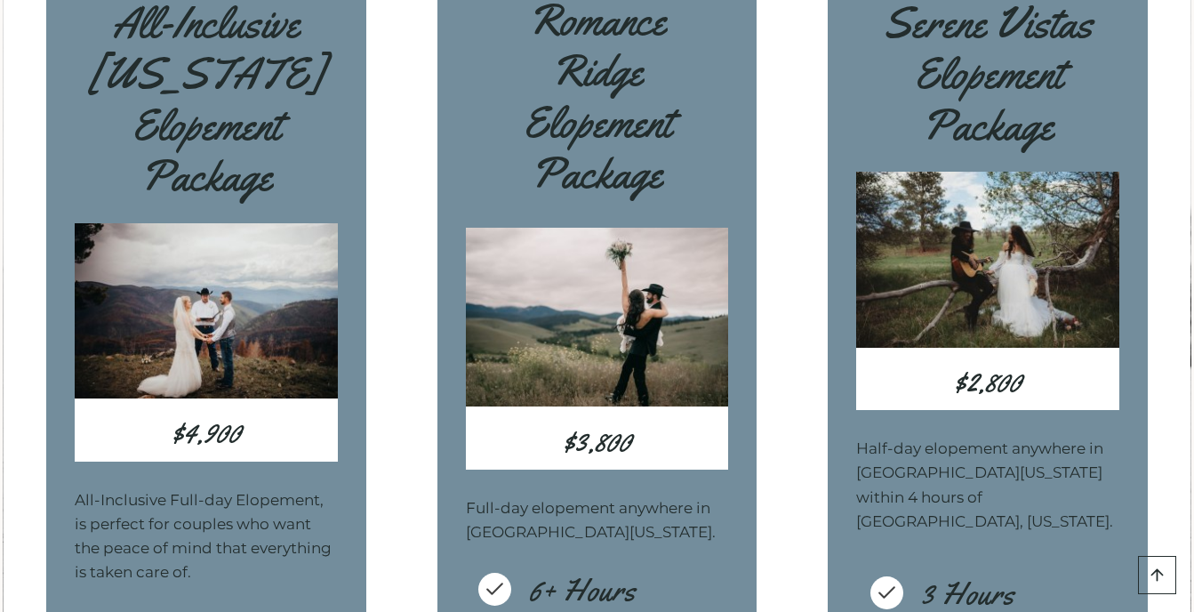
scroll to position [5286, 0]
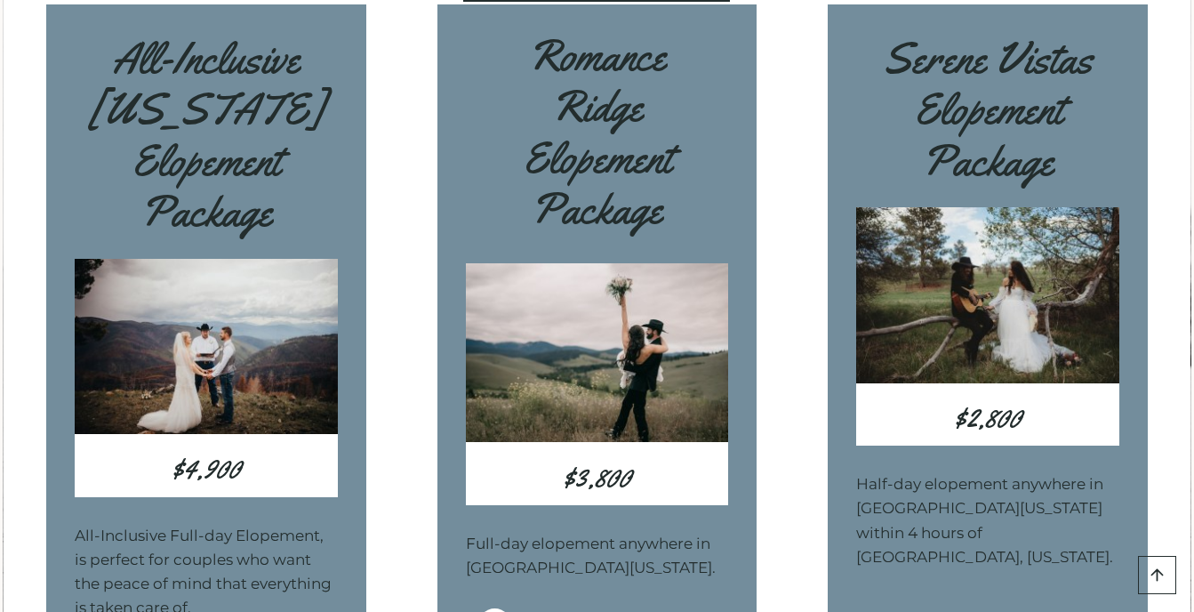
click at [198, 352] on img at bounding box center [206, 346] width 263 height 175
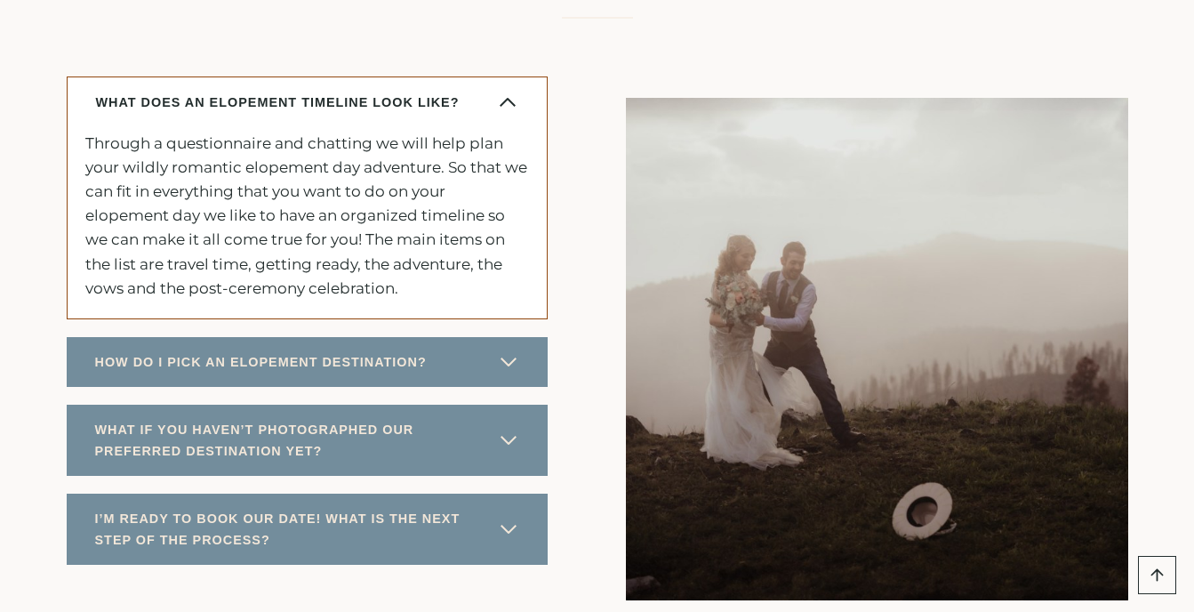
scroll to position [9298, 0]
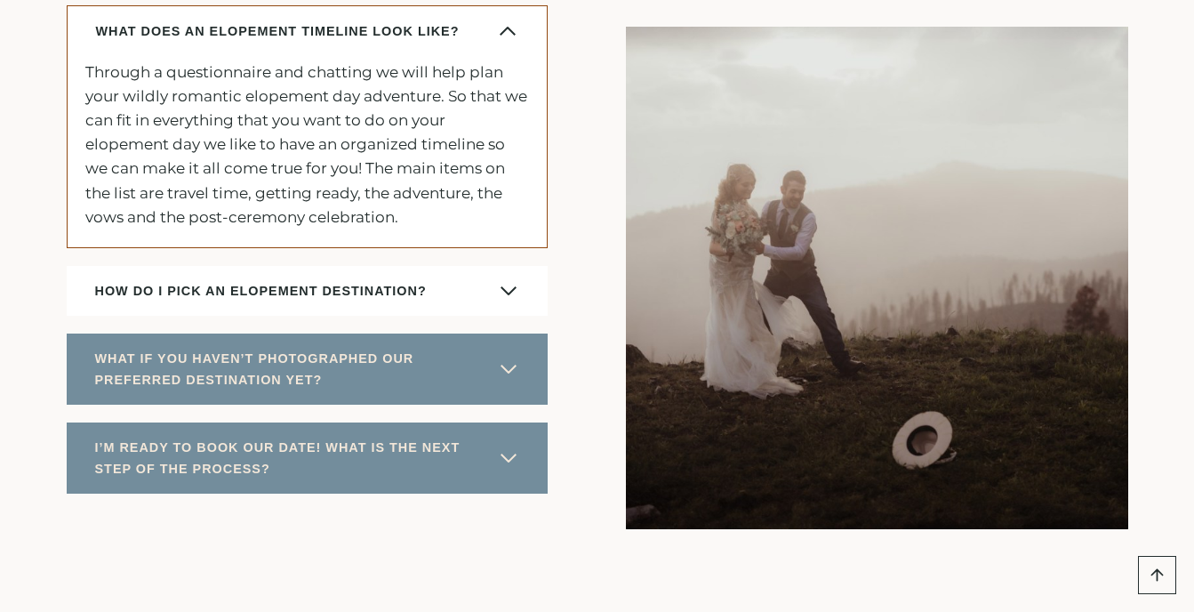
click at [505, 280] on span "button" at bounding box center [508, 290] width 21 height 21
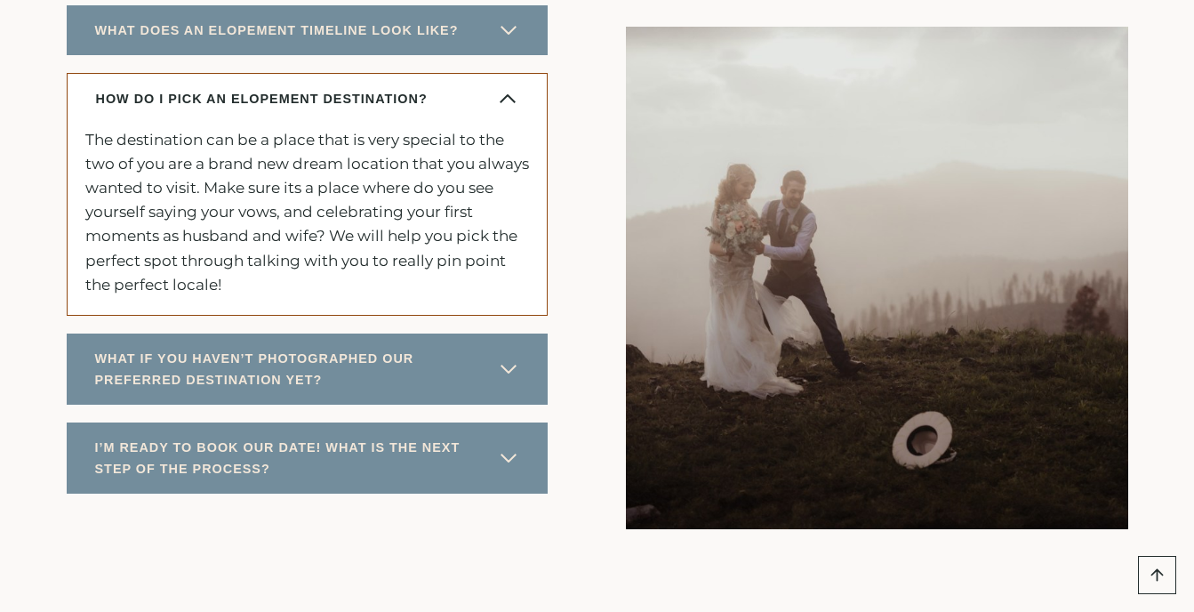
scroll to position [9297, 0]
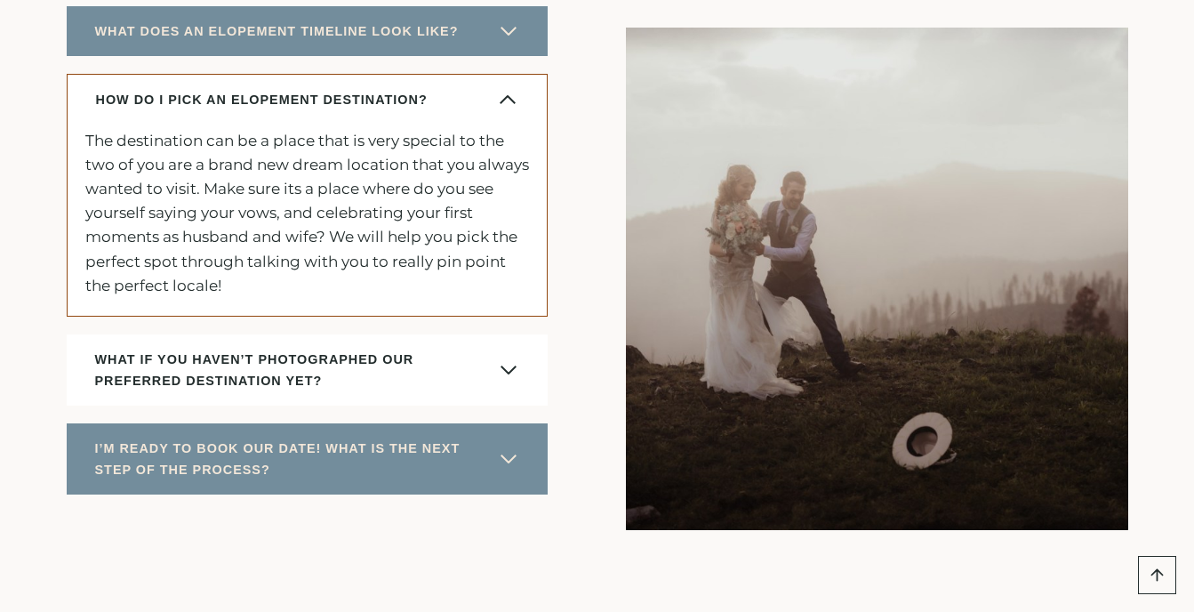
click at [511, 359] on span "button" at bounding box center [508, 369] width 21 height 21
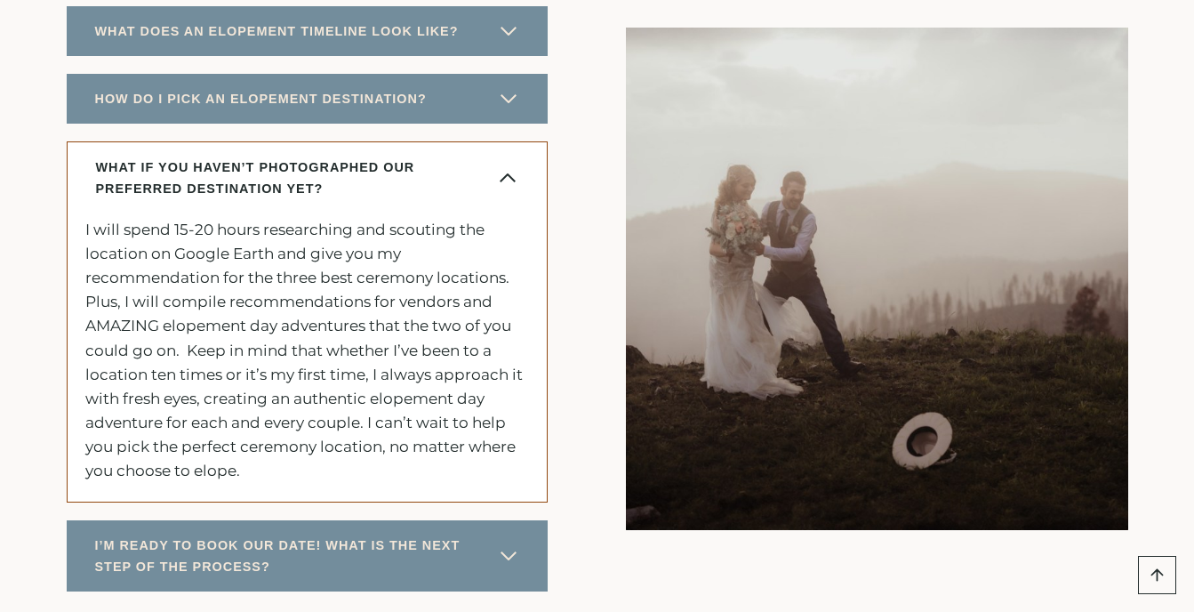
click at [509, 167] on span "button" at bounding box center [507, 177] width 21 height 21
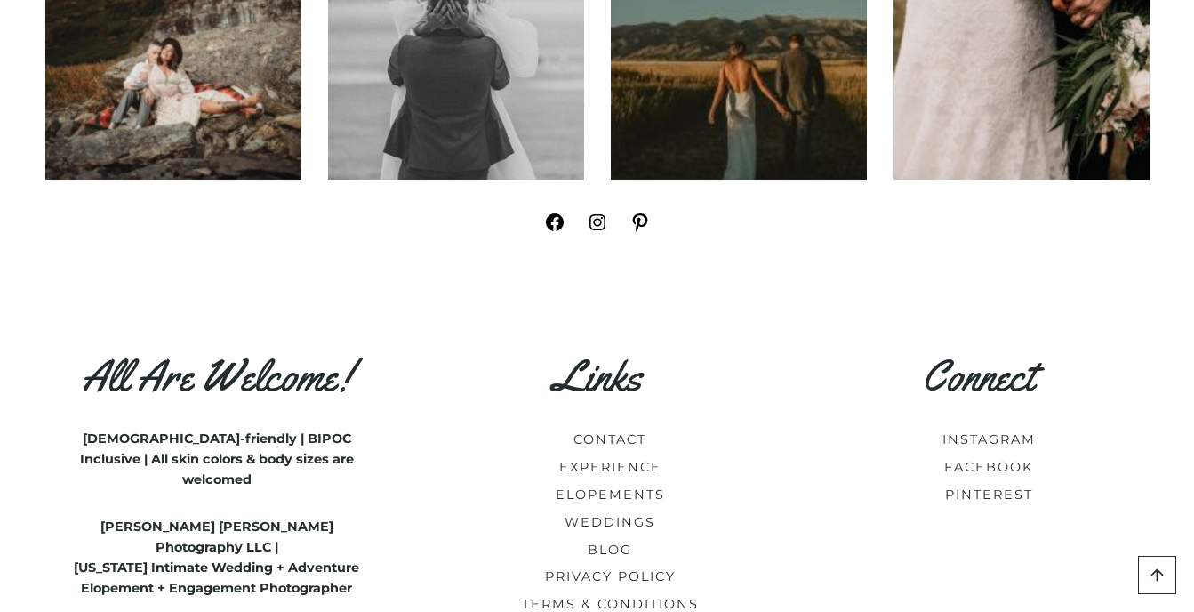
scroll to position [10306, 0]
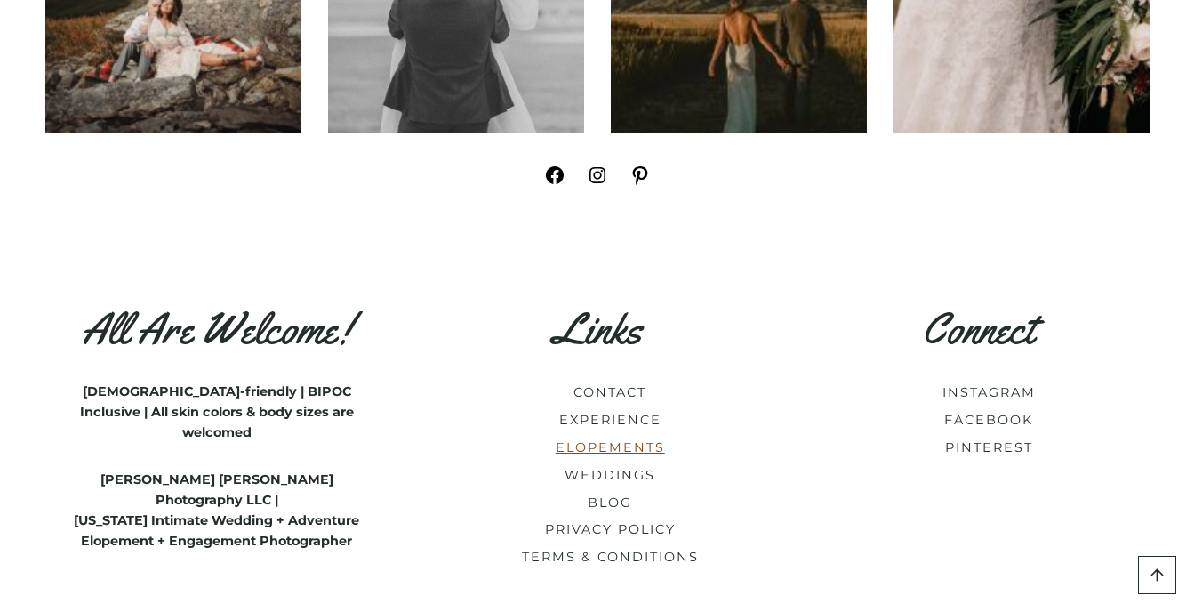
click at [631, 439] on link "ELOPEMENTS" at bounding box center [610, 447] width 109 height 16
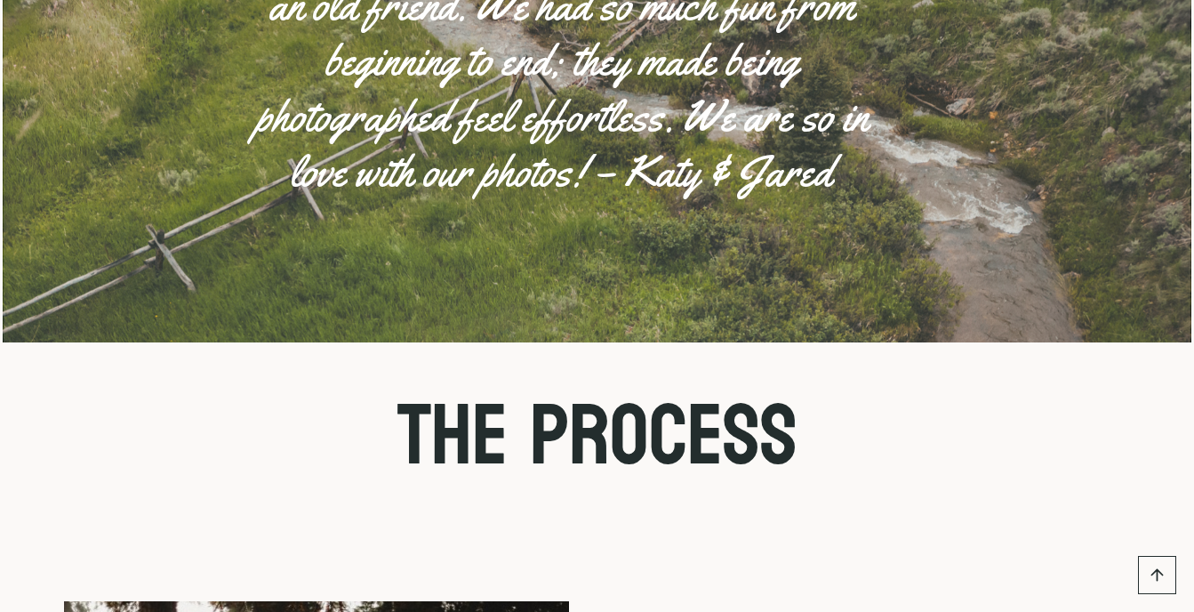
scroll to position [3334, 0]
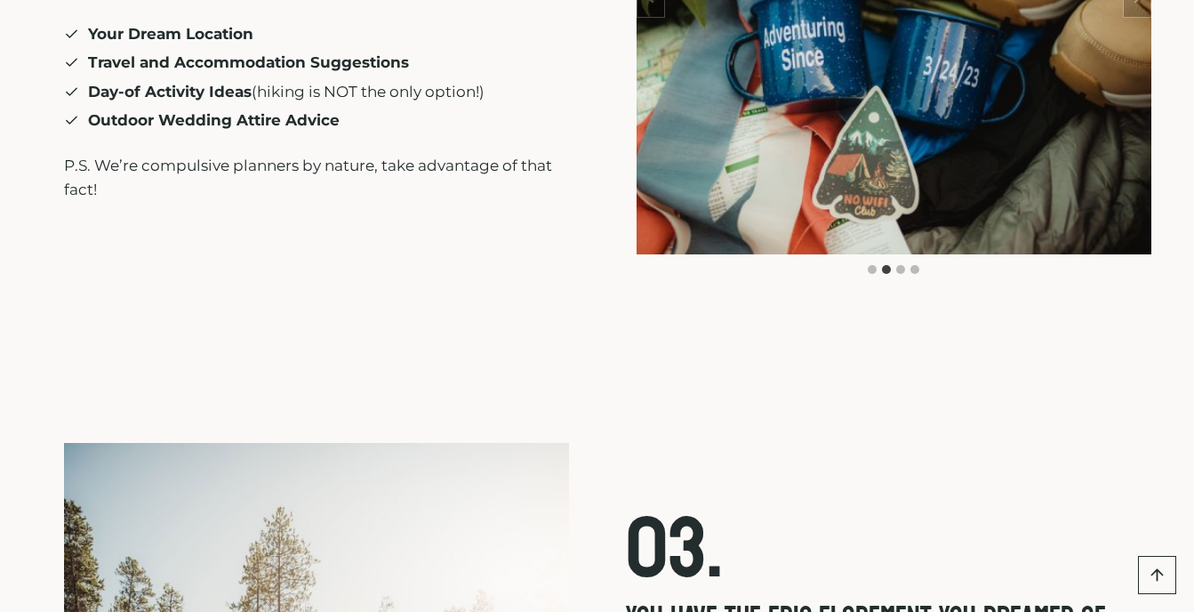
scroll to position [5476, 0]
